Goal: Use online tool/utility: Utilize a website feature to perform a specific function

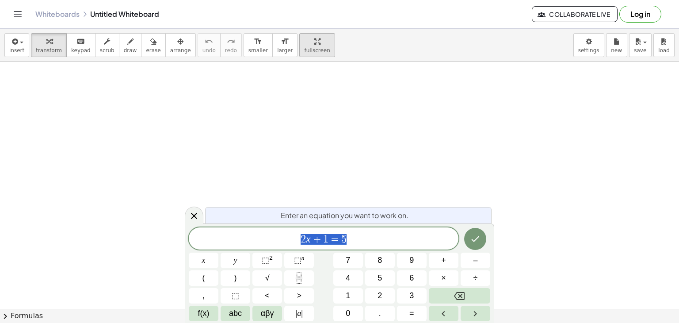
scroll to position [44, 0]
drag, startPoint x: 358, startPoint y: 213, endPoint x: 360, endPoint y: 239, distance: 25.7
click at [360, 238] on div "Enter an equation you want to work on. 2 x + 1 = 5 x y ⬚ 2 ⬚ n 7 8 9 + – ( ) √ …" at bounding box center [339, 272] width 309 height 99
click at [360, 239] on span "2 x + 1 = 5 ​" at bounding box center [324, 239] width 270 height 12
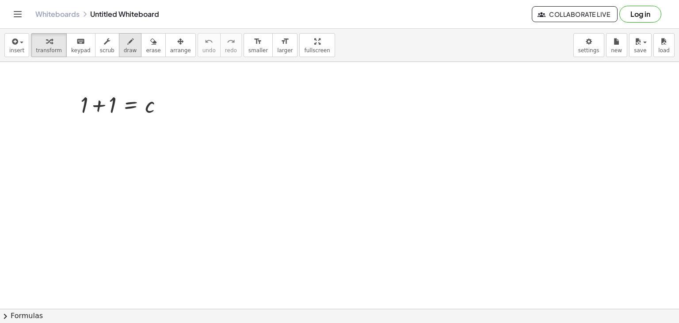
click at [124, 50] on span "draw" at bounding box center [130, 50] width 13 height 6
drag, startPoint x: 164, startPoint y: 105, endPoint x: 188, endPoint y: 120, distance: 28.2
click at [160, 110] on div at bounding box center [339, 293] width 679 height 551
click at [19, 0] on div "Whiteboards Untitled Whiteboard Collaborate Live Log in" at bounding box center [340, 14] width 658 height 28
drag, startPoint x: 225, startPoint y: 99, endPoint x: 176, endPoint y: 138, distance: 62.6
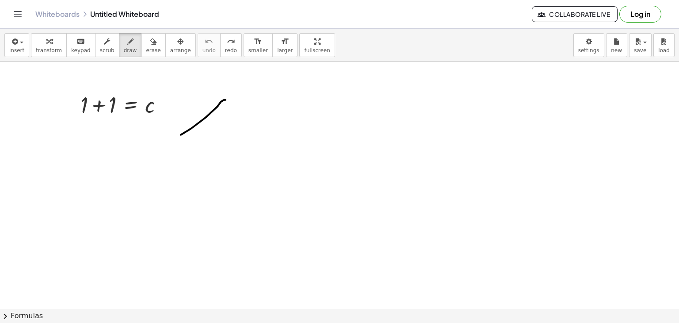
click at [176, 138] on div at bounding box center [339, 293] width 679 height 551
drag, startPoint x: 223, startPoint y: 101, endPoint x: 224, endPoint y: 159, distance: 57.9
click at [224, 159] on div at bounding box center [339, 293] width 679 height 551
drag, startPoint x: 226, startPoint y: 162, endPoint x: 247, endPoint y: 154, distance: 22.2
click at [247, 154] on div at bounding box center [339, 293] width 679 height 551
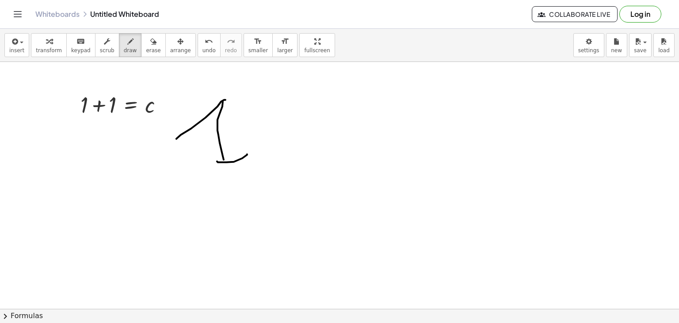
drag, startPoint x: 271, startPoint y: 166, endPoint x: 263, endPoint y: 156, distance: 12.9
click at [267, 161] on div at bounding box center [339, 293] width 679 height 551
drag, startPoint x: 262, startPoint y: 156, endPoint x: 305, endPoint y: 138, distance: 46.2
click at [302, 138] on div at bounding box center [339, 293] width 679 height 551
drag, startPoint x: 305, startPoint y: 138, endPoint x: 297, endPoint y: 133, distance: 9.9
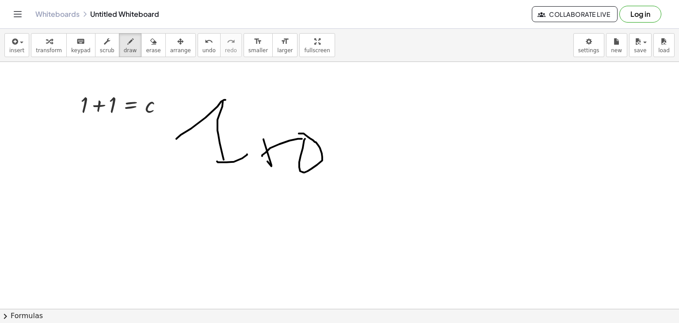
click at [297, 133] on div at bounding box center [339, 293] width 679 height 551
drag, startPoint x: 347, startPoint y: 150, endPoint x: 343, endPoint y: 166, distance: 16.5
click at [345, 169] on div at bounding box center [339, 293] width 679 height 551
drag, startPoint x: 337, startPoint y: 142, endPoint x: 341, endPoint y: 136, distance: 7.0
click at [339, 142] on div at bounding box center [339, 293] width 679 height 551
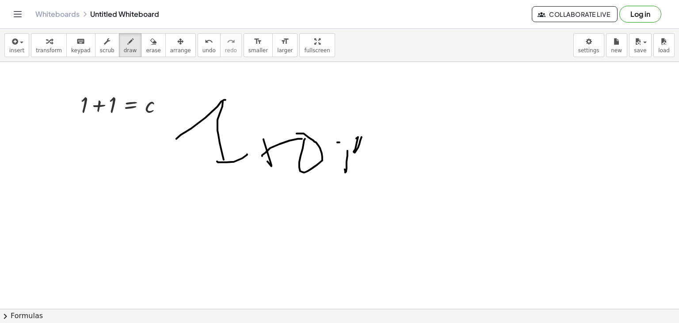
click at [362, 137] on div at bounding box center [339, 293] width 679 height 551
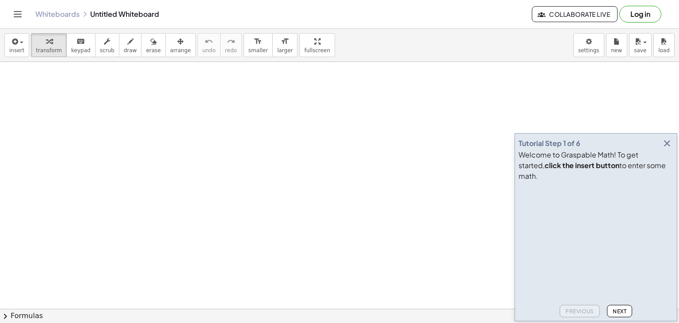
scroll to position [88, 0]
click at [110, 105] on div at bounding box center [339, 248] width 679 height 551
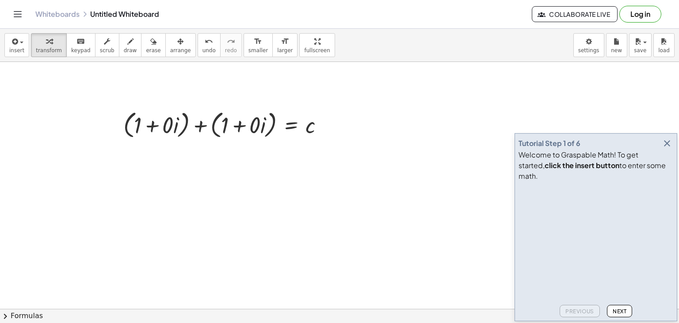
drag, startPoint x: 158, startPoint y: 149, endPoint x: 144, endPoint y: 160, distance: 17.7
click at [144, 160] on div at bounding box center [339, 248] width 679 height 551
drag, startPoint x: 159, startPoint y: 154, endPoint x: 134, endPoint y: 140, distance: 28.5
click at [158, 164] on div at bounding box center [339, 248] width 679 height 551
click at [128, 48] on button "draw" at bounding box center [130, 45] width 23 height 24
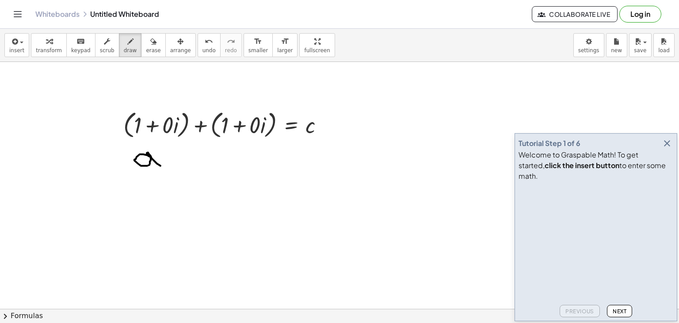
drag, startPoint x: 147, startPoint y: 155, endPoint x: 167, endPoint y: 163, distance: 21.4
click at [167, 163] on div at bounding box center [339, 248] width 679 height 551
drag, startPoint x: 191, startPoint y: 155, endPoint x: 183, endPoint y: 156, distance: 8.1
click at [191, 167] on div at bounding box center [339, 248] width 679 height 551
drag, startPoint x: 183, startPoint y: 156, endPoint x: 205, endPoint y: 158, distance: 21.7
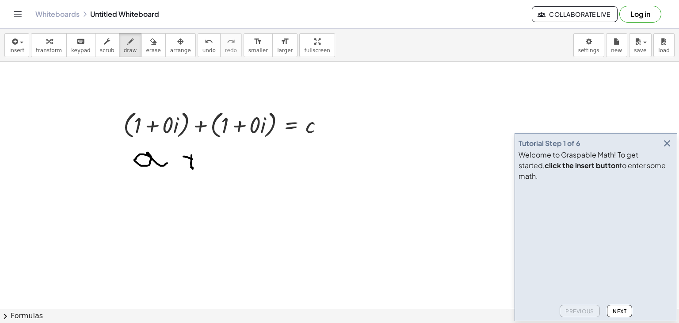
click at [200, 159] on div at bounding box center [339, 248] width 679 height 551
drag, startPoint x: 207, startPoint y: 150, endPoint x: 221, endPoint y: 156, distance: 15.5
click at [221, 156] on div at bounding box center [339, 248] width 679 height 551
drag, startPoint x: 244, startPoint y: 163, endPoint x: 257, endPoint y: 154, distance: 15.6
click at [260, 162] on div at bounding box center [339, 248] width 679 height 551
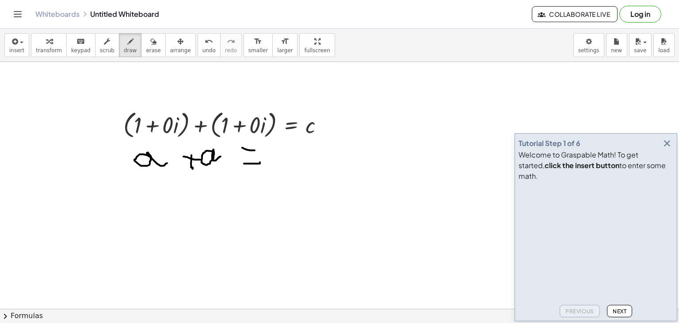
drag, startPoint x: 242, startPoint y: 147, endPoint x: 261, endPoint y: 149, distance: 19.1
click at [261, 149] on div at bounding box center [339, 248] width 679 height 551
drag, startPoint x: 281, startPoint y: 149, endPoint x: 279, endPoint y: 158, distance: 8.6
click at [279, 158] on div at bounding box center [339, 248] width 679 height 551
drag, startPoint x: 120, startPoint y: 164, endPoint x: 136, endPoint y: 186, distance: 27.6
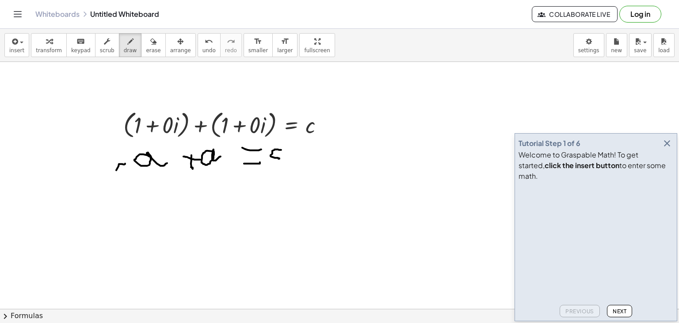
click at [130, 190] on div at bounding box center [339, 248] width 679 height 551
drag, startPoint x: 122, startPoint y: 191, endPoint x: 135, endPoint y: 183, distance: 16.1
click at [132, 184] on div at bounding box center [339, 248] width 679 height 551
drag, startPoint x: 174, startPoint y: 190, endPoint x: 197, endPoint y: 204, distance: 26.9
click at [195, 206] on div at bounding box center [339, 248] width 679 height 551
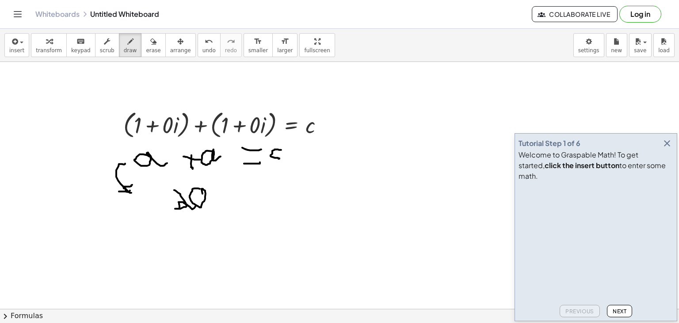
drag, startPoint x: 196, startPoint y: 188, endPoint x: 227, endPoint y: 209, distance: 37.5
click at [227, 209] on div at bounding box center [339, 248] width 679 height 551
drag, startPoint x: 237, startPoint y: 198, endPoint x: 255, endPoint y: 202, distance: 18.1
click at [255, 203] on div at bounding box center [339, 248] width 679 height 551
click at [254, 192] on div at bounding box center [339, 248] width 679 height 551
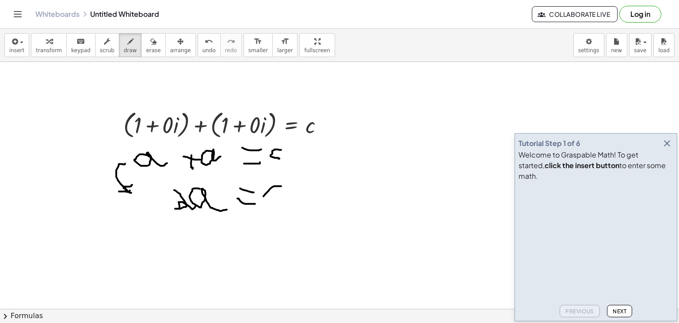
drag, startPoint x: 281, startPoint y: 186, endPoint x: 283, endPoint y: 204, distance: 18.2
click at [282, 204] on div at bounding box center [339, 248] width 679 height 551
drag, startPoint x: 195, startPoint y: 229, endPoint x: 220, endPoint y: 244, distance: 29.2
click at [219, 246] on div at bounding box center [339, 248] width 679 height 551
drag, startPoint x: 223, startPoint y: 243, endPoint x: 244, endPoint y: 237, distance: 21.0
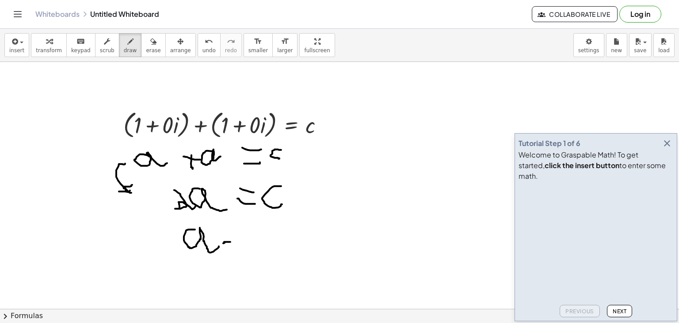
click at [244, 237] on div at bounding box center [339, 248] width 679 height 551
drag, startPoint x: 220, startPoint y: 231, endPoint x: 249, endPoint y: 225, distance: 29.7
click at [249, 227] on div at bounding box center [339, 248] width 679 height 551
drag, startPoint x: 265, startPoint y: 213, endPoint x: 258, endPoint y: 241, distance: 29.2
click at [264, 239] on div at bounding box center [339, 248] width 679 height 551
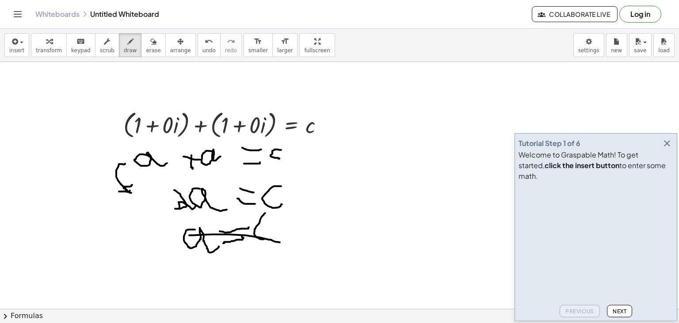
drag, startPoint x: 189, startPoint y: 235, endPoint x: 283, endPoint y: 242, distance: 94.4
click at [283, 242] on div at bounding box center [339, 248] width 679 height 551
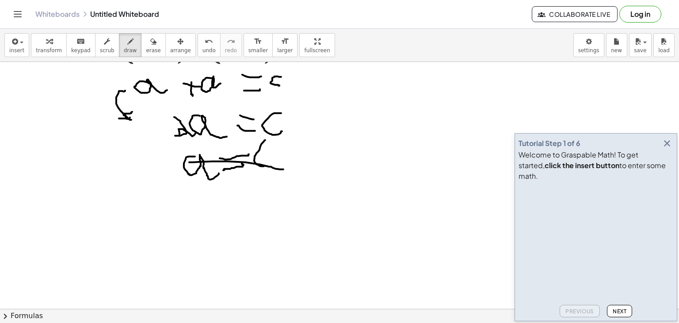
scroll to position [177, 0]
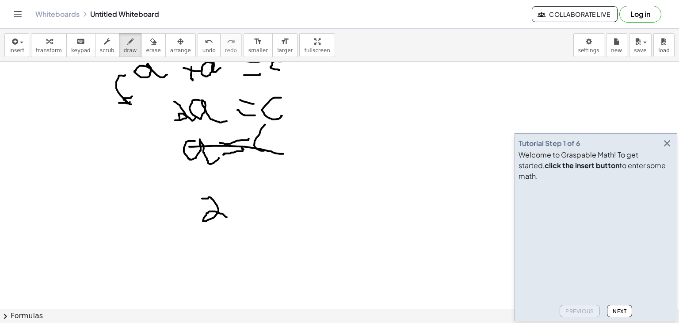
drag, startPoint x: 202, startPoint y: 198, endPoint x: 227, endPoint y: 217, distance: 30.9
click at [227, 217] on div at bounding box center [339, 160] width 679 height 551
drag, startPoint x: 239, startPoint y: 210, endPoint x: 263, endPoint y: 214, distance: 24.2
click at [263, 214] on div at bounding box center [339, 160] width 679 height 551
drag, startPoint x: 243, startPoint y: 198, endPoint x: 260, endPoint y: 197, distance: 17.3
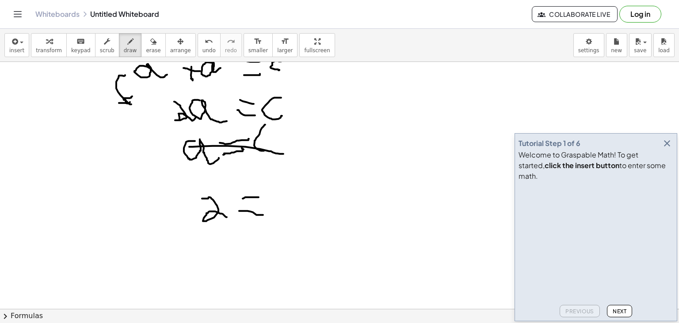
click at [260, 197] on div at bounding box center [339, 160] width 679 height 551
drag, startPoint x: 275, startPoint y: 191, endPoint x: 274, endPoint y: 208, distance: 16.8
click at [277, 210] on div at bounding box center [339, 160] width 679 height 551
drag, startPoint x: 264, startPoint y: 229, endPoint x: 304, endPoint y: 202, distance: 48.9
click at [304, 202] on div at bounding box center [339, 160] width 679 height 551
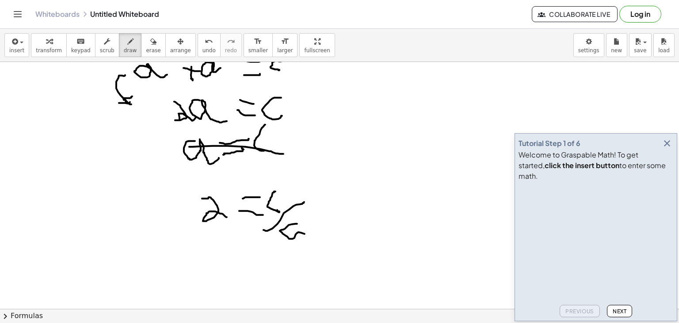
drag, startPoint x: 297, startPoint y: 223, endPoint x: 311, endPoint y: 229, distance: 15.3
click at [311, 229] on div at bounding box center [339, 160] width 679 height 551
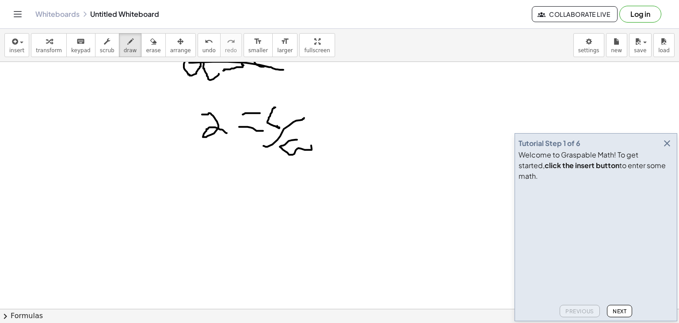
scroll to position [304, 0]
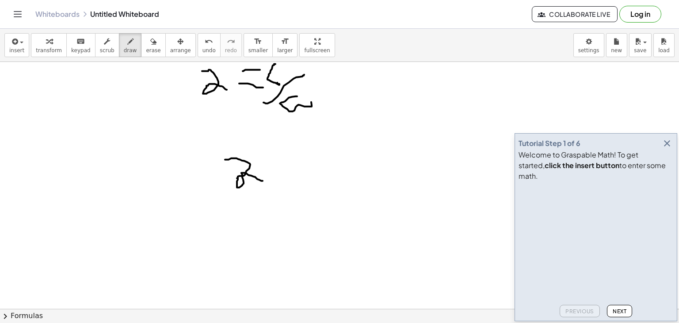
drag, startPoint x: 225, startPoint y: 159, endPoint x: 272, endPoint y: 188, distance: 55.0
click at [271, 188] on div at bounding box center [339, 128] width 679 height 740
drag, startPoint x: 293, startPoint y: 181, endPoint x: 301, endPoint y: 179, distance: 8.2
click at [302, 181] on div at bounding box center [339, 128] width 679 height 740
drag, startPoint x: 285, startPoint y: 170, endPoint x: 305, endPoint y: 168, distance: 20.4
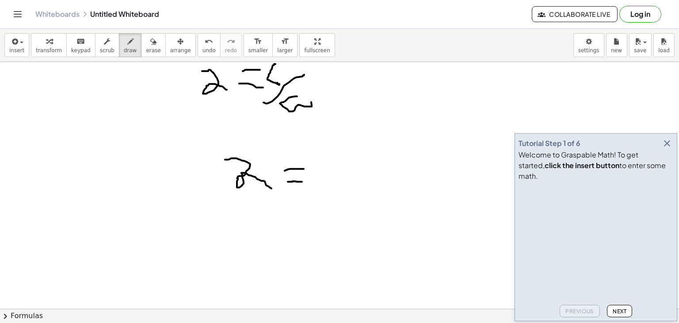
click at [305, 168] on div at bounding box center [339, 128] width 679 height 740
drag, startPoint x: 340, startPoint y: 165, endPoint x: 336, endPoint y: 202, distance: 37.4
click at [338, 196] on div at bounding box center [339, 128] width 679 height 740
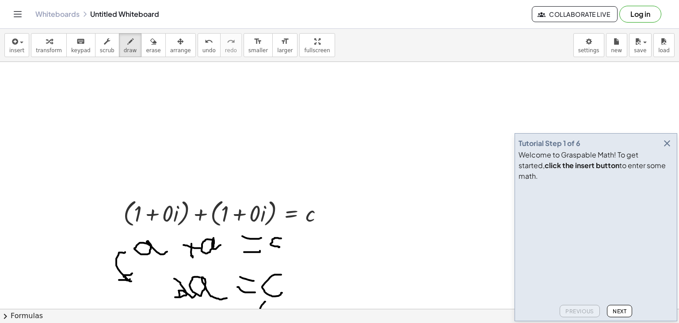
scroll to position [44, 0]
